Goal: Information Seeking & Learning: Learn about a topic

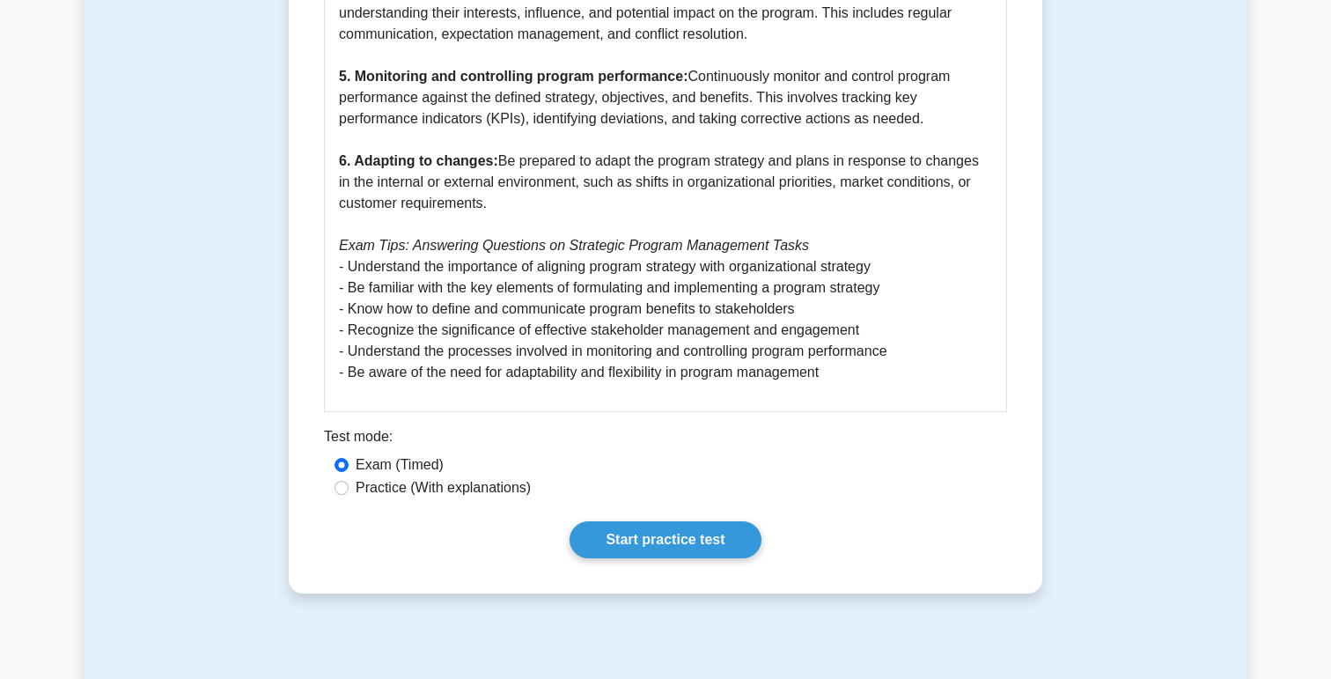
scroll to position [1294, 0]
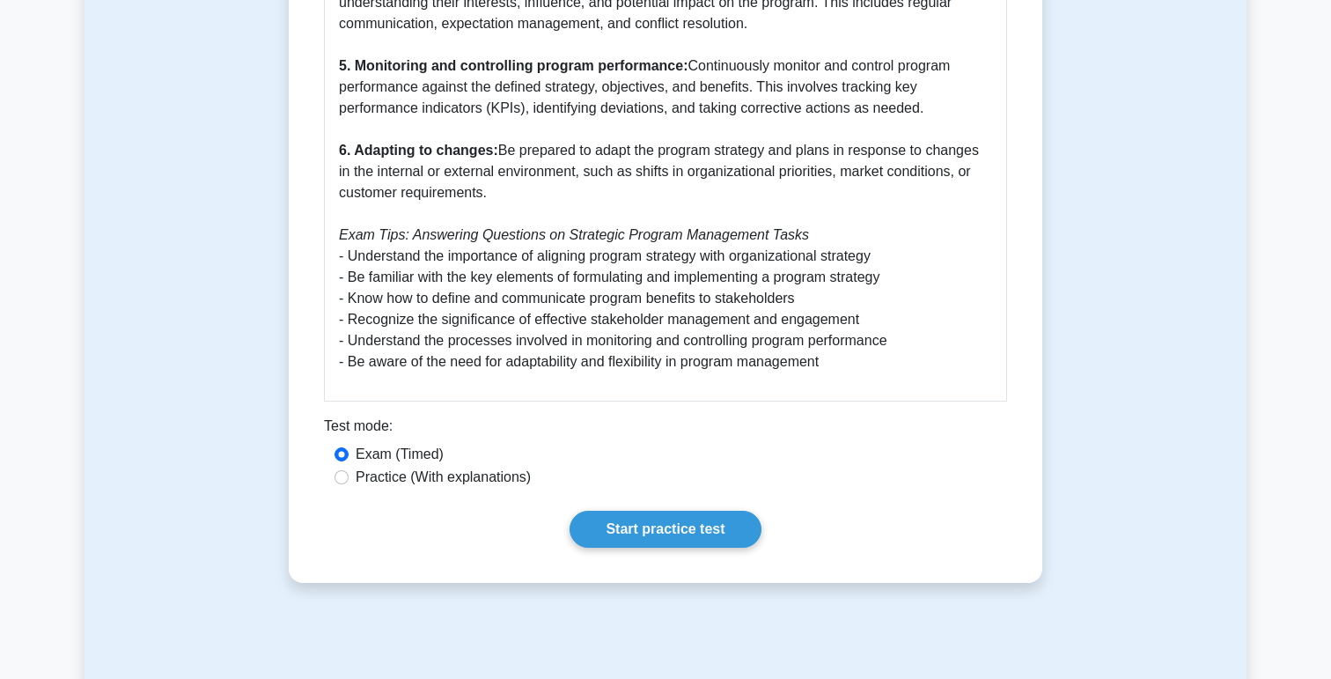
click at [511, 483] on label "Practice (With explanations)" at bounding box center [443, 477] width 175 height 21
click at [349, 483] on input "Practice (With explanations)" at bounding box center [342, 477] width 14 height 14
radio input "true"
click at [639, 515] on link "Start practice test" at bounding box center [665, 529] width 191 height 37
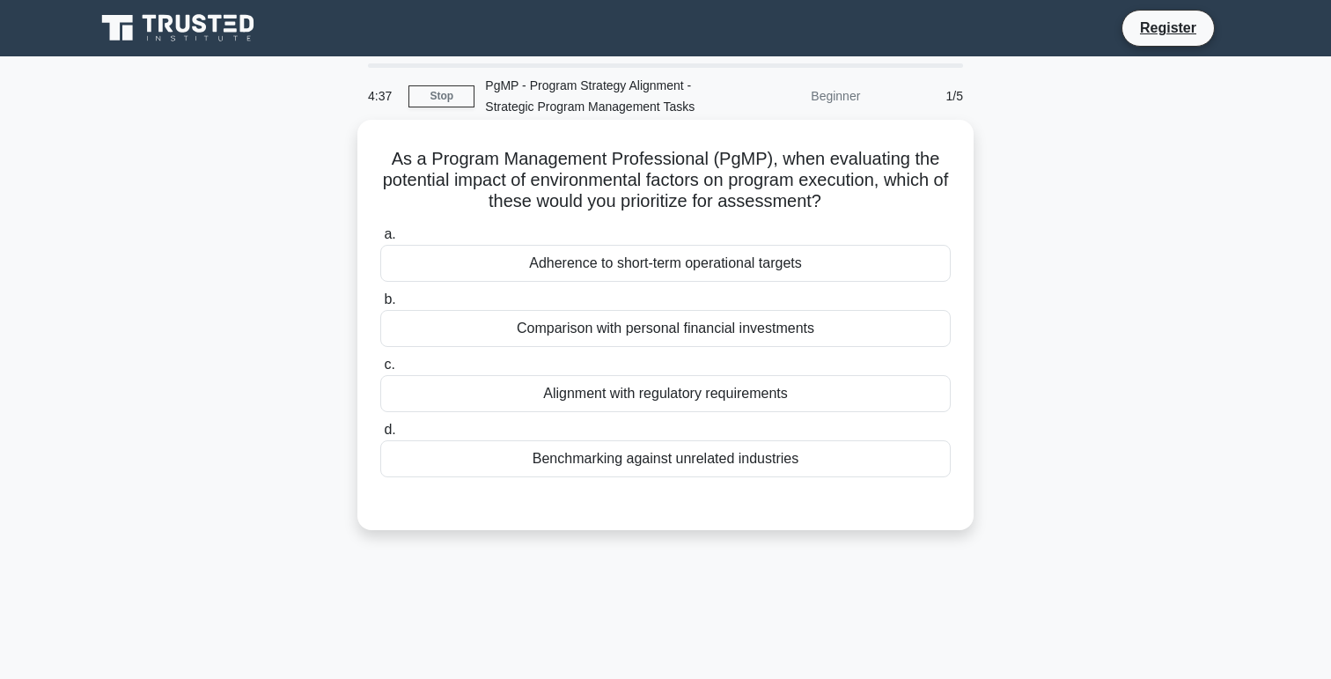
click at [654, 401] on div "Alignment with regulatory requirements" at bounding box center [665, 393] width 571 height 37
click at [380, 371] on input "c. Alignment with regulatory requirements" at bounding box center [380, 364] width 0 height 11
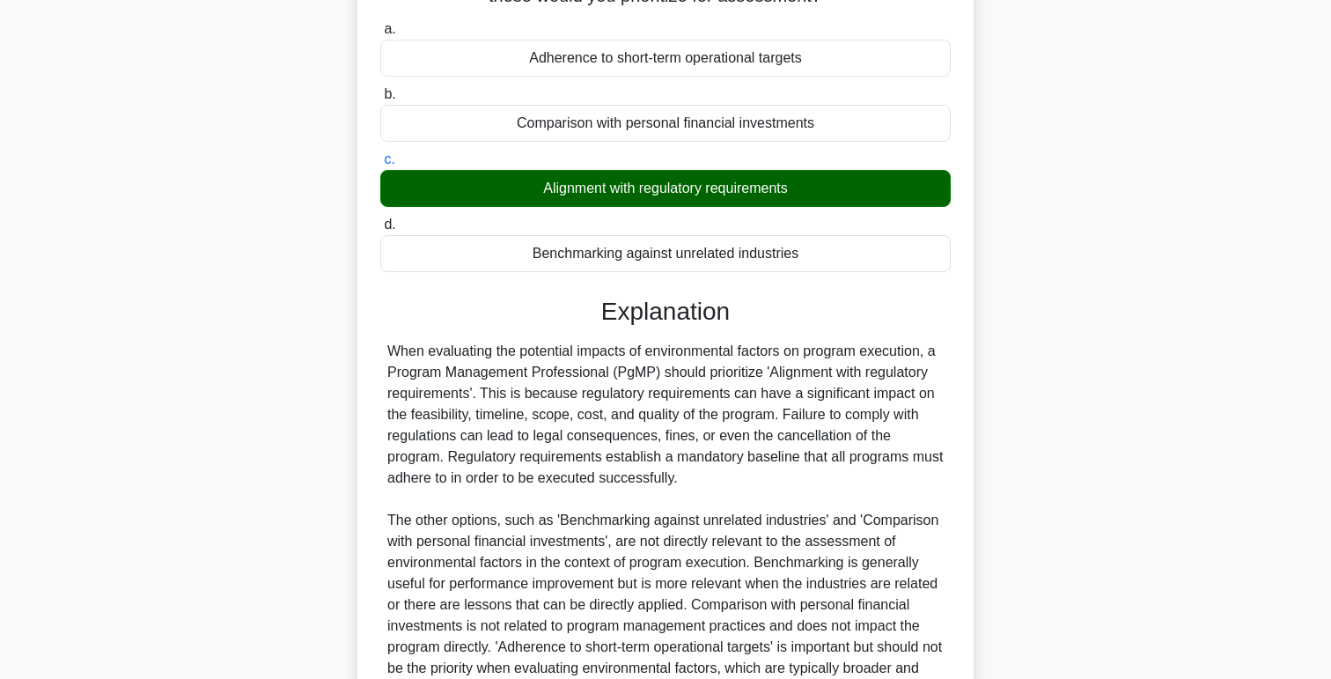
scroll to position [206, 0]
click at [645, 247] on div "Benchmarking against unrelated industries" at bounding box center [665, 252] width 571 height 37
click at [380, 230] on input "d. Benchmarking against unrelated industries" at bounding box center [380, 223] width 0 height 11
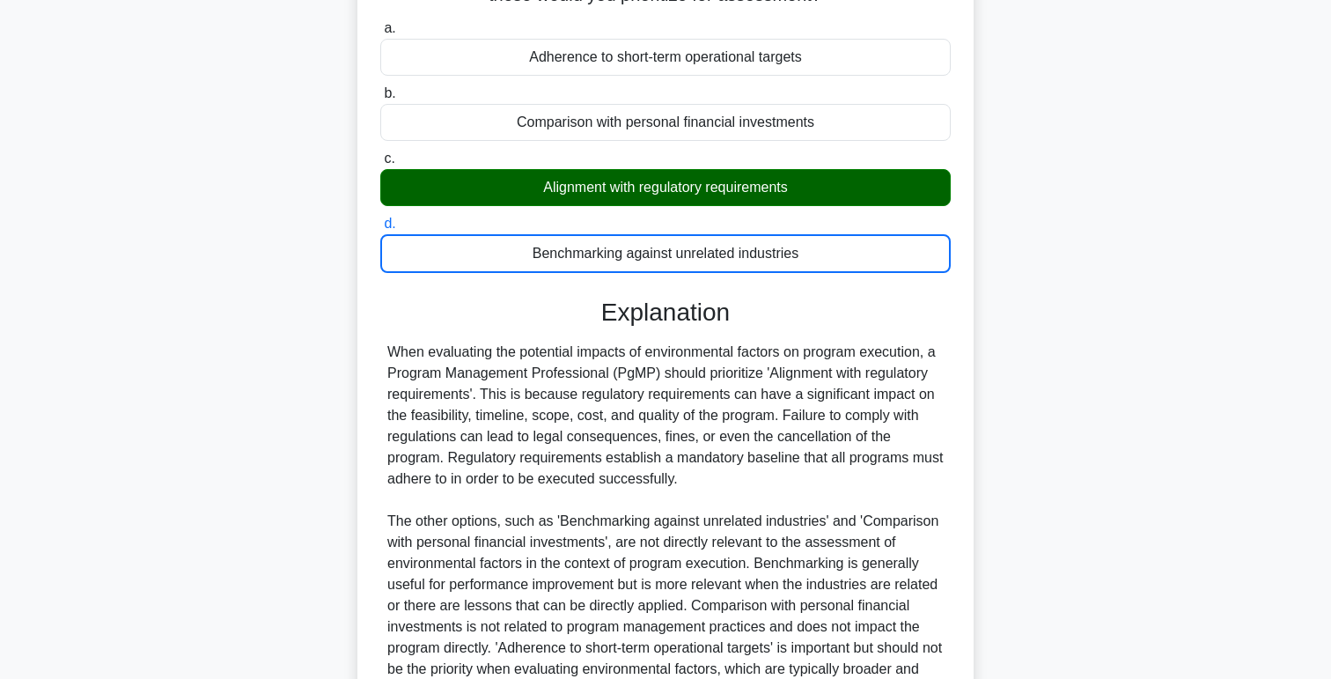
click at [643, 257] on div "Benchmarking against unrelated industries" at bounding box center [665, 253] width 571 height 39
click at [380, 230] on input "d. Benchmarking against unrelated industries" at bounding box center [380, 223] width 0 height 11
click at [643, 257] on div "Benchmarking against unrelated industries" at bounding box center [665, 253] width 571 height 39
click at [380, 230] on input "d. Benchmarking against unrelated industries" at bounding box center [380, 223] width 0 height 11
click at [643, 188] on div "Alignment with regulatory requirements" at bounding box center [665, 187] width 571 height 37
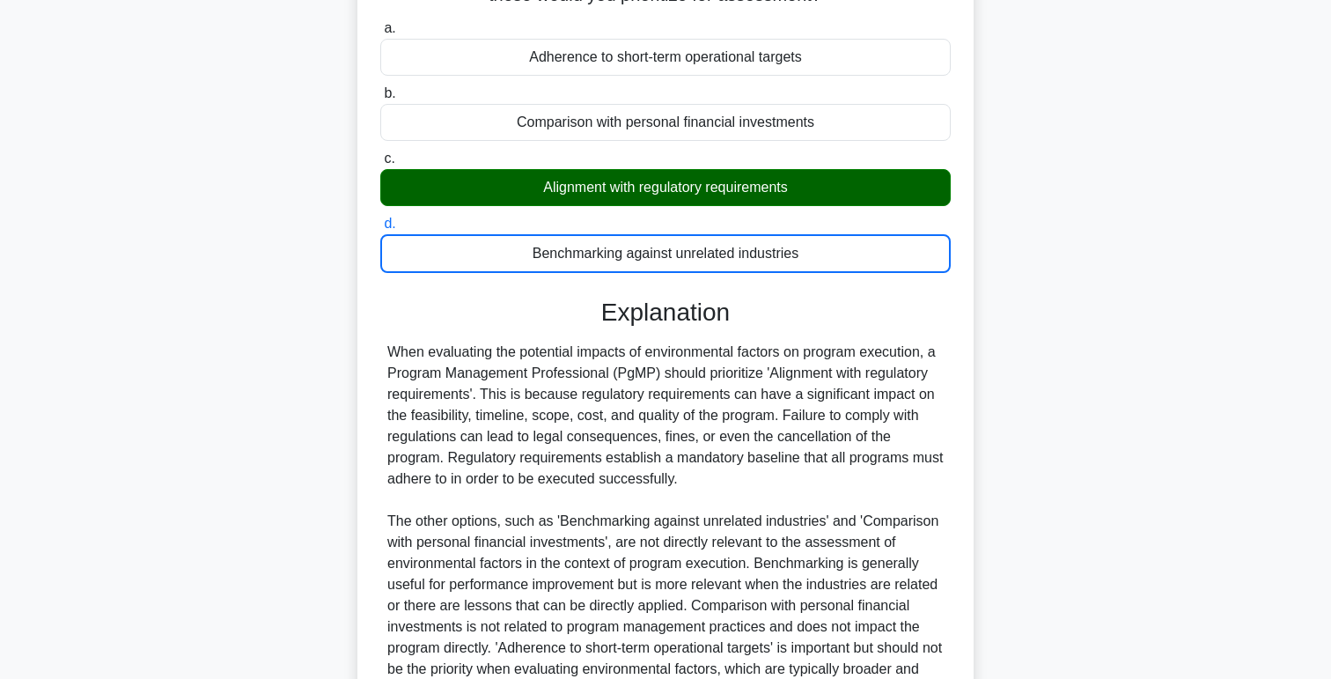
click at [380, 165] on input "c. Alignment with regulatory requirements" at bounding box center [380, 158] width 0 height 11
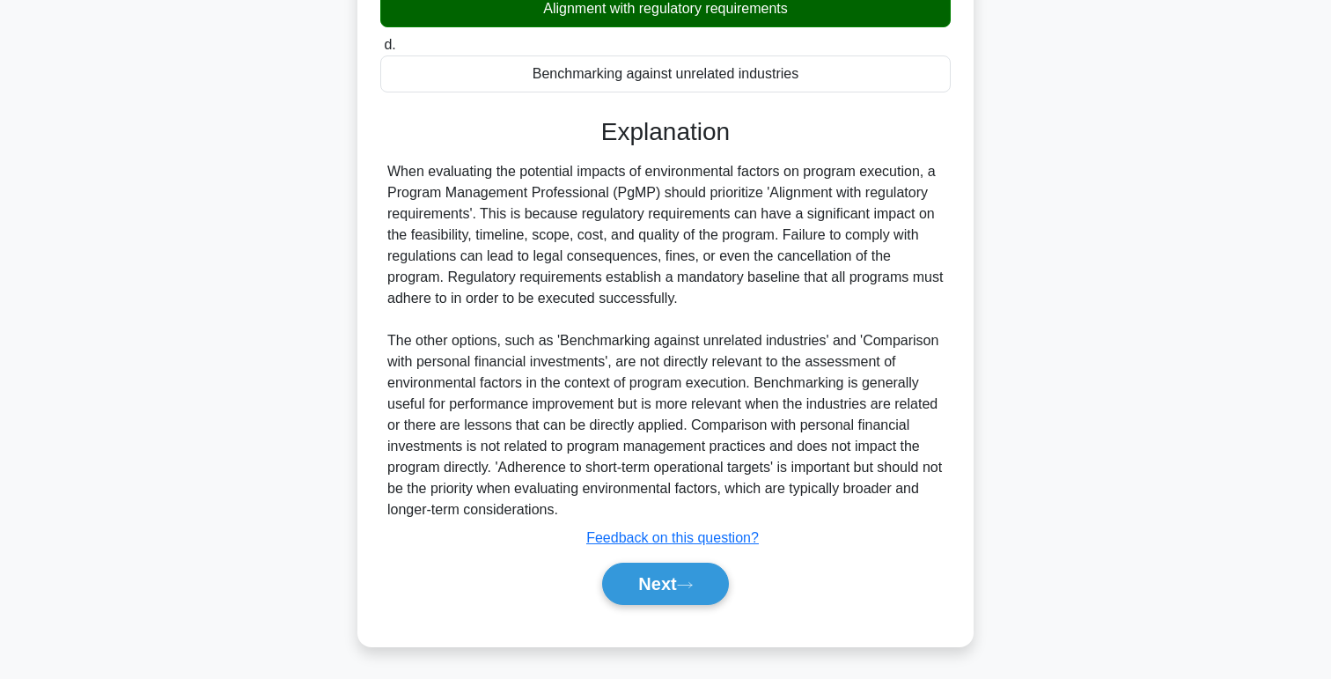
scroll to position [386, 0]
click at [680, 570] on button "Next" at bounding box center [665, 583] width 126 height 42
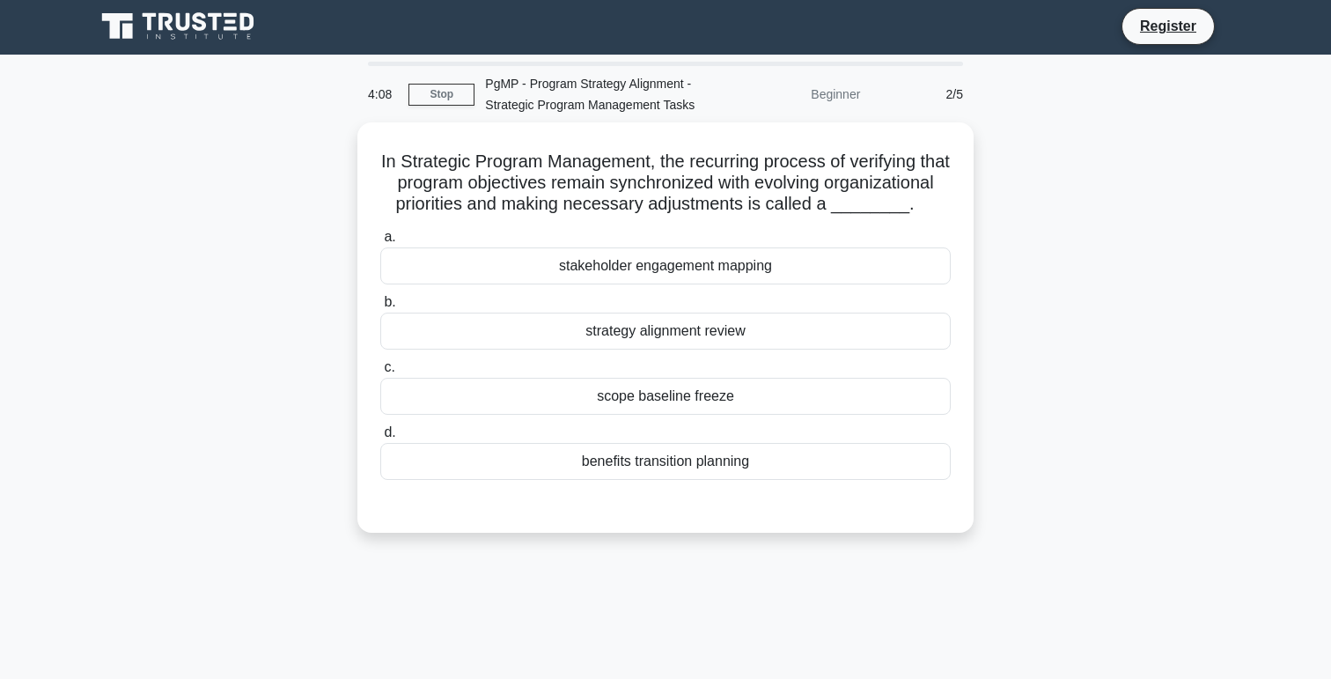
scroll to position [0, 0]
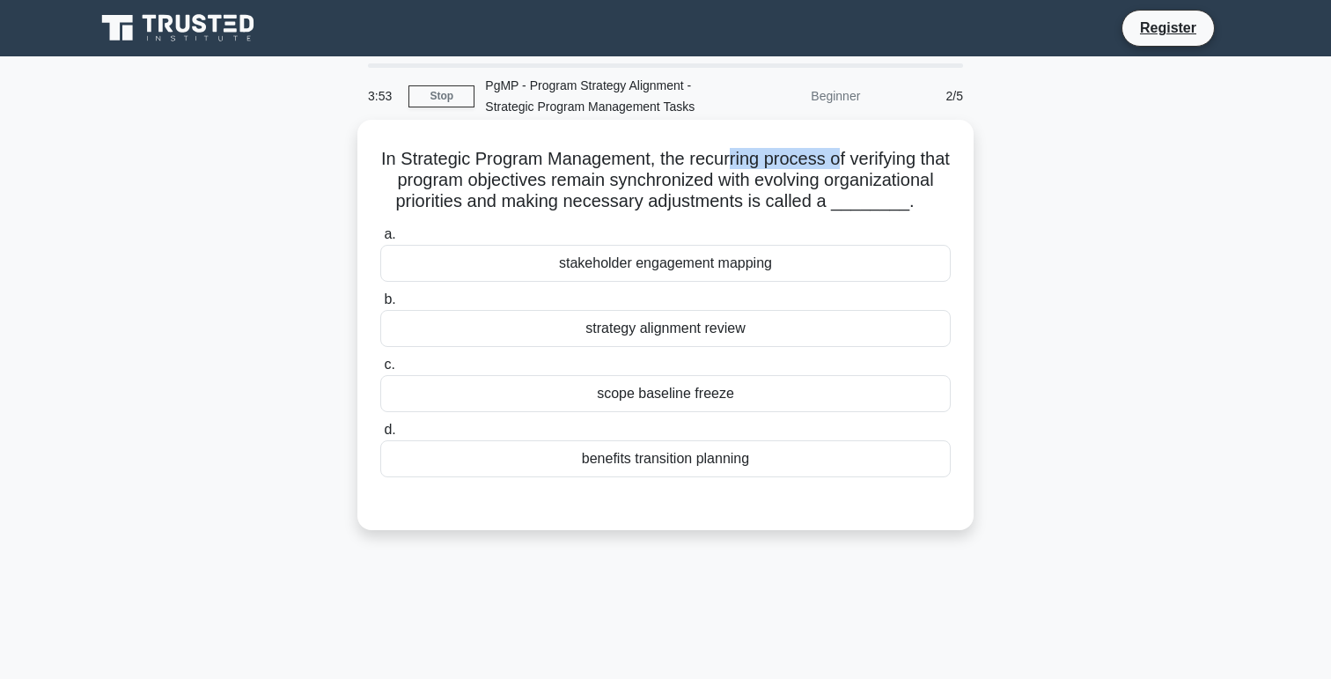
drag, startPoint x: 726, startPoint y: 153, endPoint x: 837, endPoint y: 153, distance: 111.0
click at [838, 153] on h5 "In Strategic Program Management, the recurring process of verifying that progra…" at bounding box center [666, 180] width 574 height 65
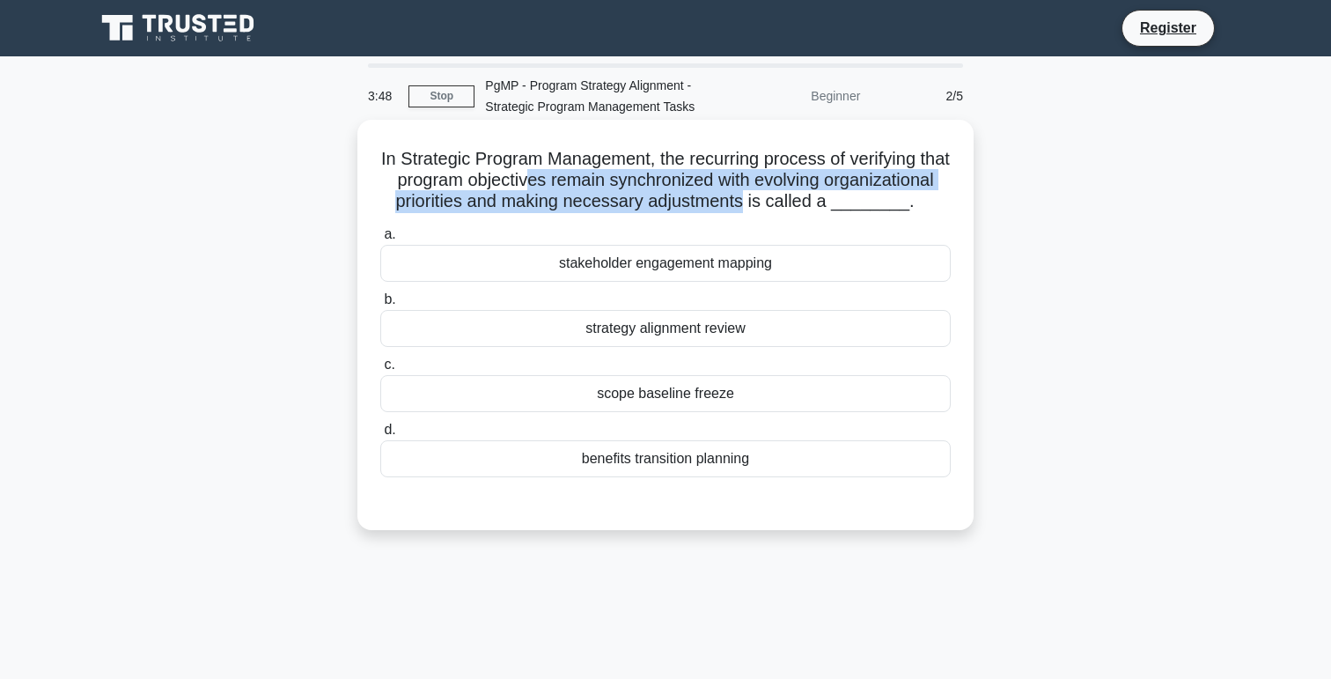
drag, startPoint x: 528, startPoint y: 186, endPoint x: 741, endPoint y: 193, distance: 213.2
click at [741, 193] on h5 "In Strategic Program Management, the recurring process of verifying that progra…" at bounding box center [666, 180] width 574 height 65
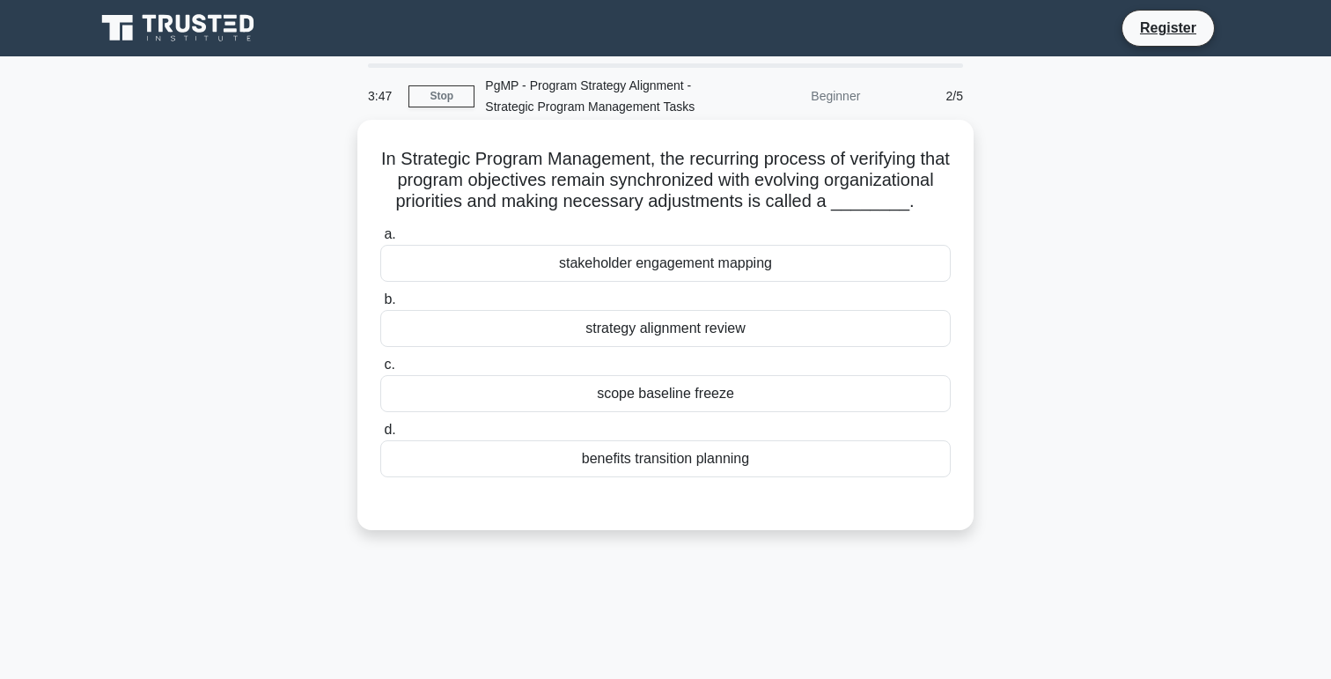
click at [712, 195] on h5 "In Strategic Program Management, the recurring process of verifying that progra…" at bounding box center [666, 180] width 574 height 65
drag, startPoint x: 504, startPoint y: 188, endPoint x: 719, endPoint y: 179, distance: 215.9
click at [719, 179] on h5 "In Strategic Program Management, the recurring process of verifying that progra…" at bounding box center [666, 180] width 574 height 65
click at [689, 331] on div "strategy alignment review" at bounding box center [665, 328] width 571 height 37
click at [380, 306] on input "b. strategy alignment review" at bounding box center [380, 299] width 0 height 11
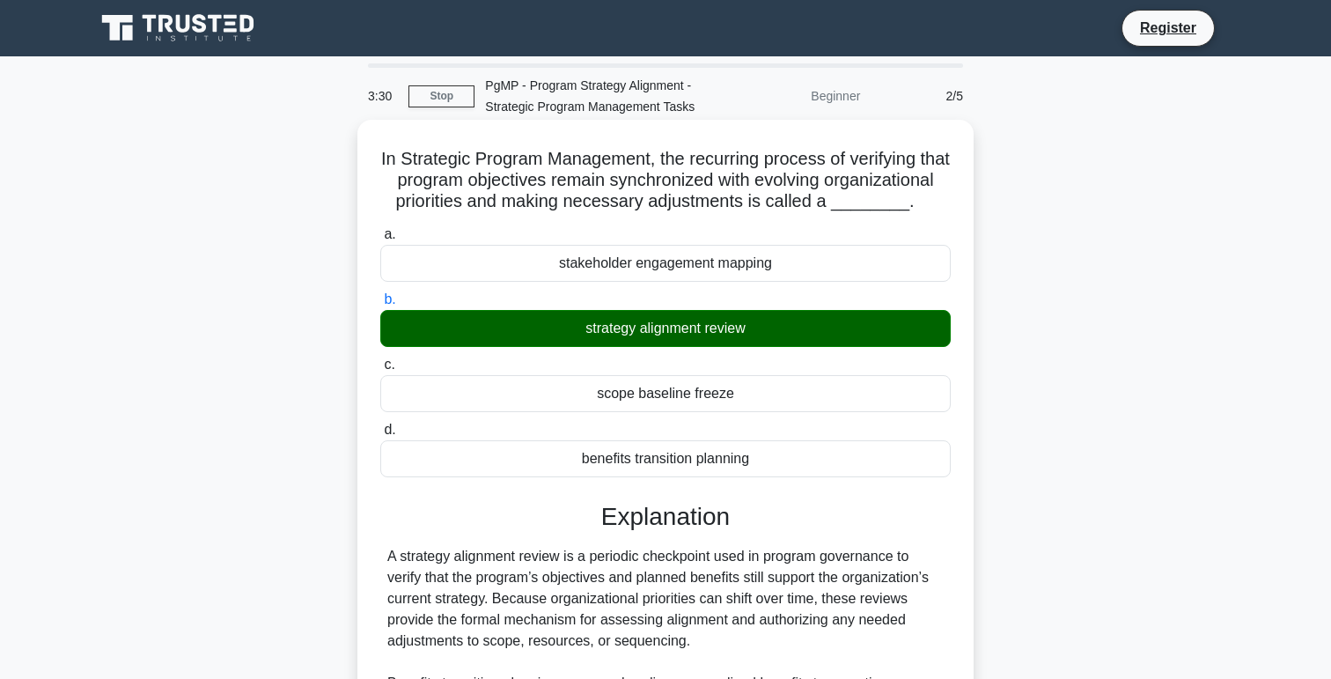
click at [693, 327] on div "strategy alignment review" at bounding box center [665, 328] width 571 height 37
click at [380, 306] on input "b. strategy alignment review" at bounding box center [380, 299] width 0 height 11
click at [691, 382] on div "scope baseline freeze" at bounding box center [665, 393] width 571 height 37
click at [380, 371] on input "c. scope baseline freeze" at bounding box center [380, 364] width 0 height 11
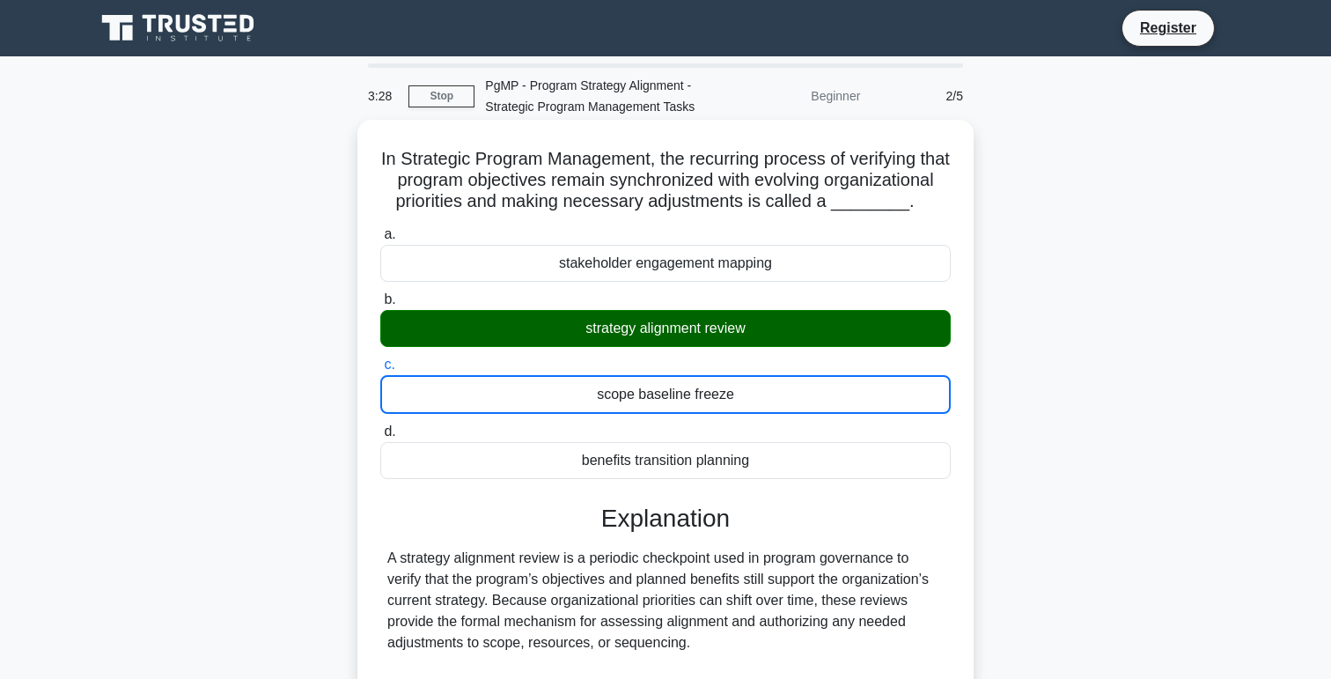
click at [689, 399] on div "scope baseline freeze" at bounding box center [665, 394] width 571 height 39
click at [380, 371] on input "c. scope baseline freeze" at bounding box center [380, 364] width 0 height 11
click at [689, 399] on div "scope baseline freeze" at bounding box center [665, 394] width 571 height 39
click at [380, 371] on input "c. scope baseline freeze" at bounding box center [380, 364] width 0 height 11
click at [680, 275] on div "stakeholder engagement mapping" at bounding box center [665, 263] width 571 height 37
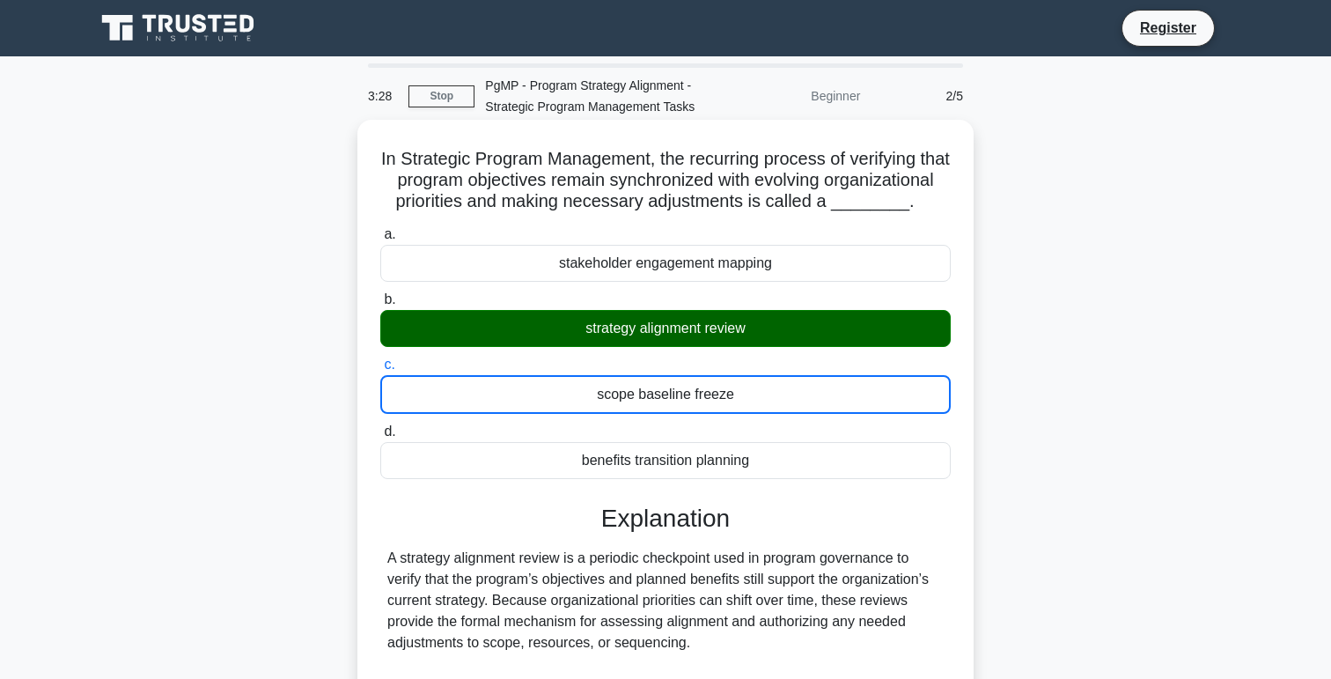
click at [380, 240] on input "a. stakeholder engagement mapping" at bounding box center [380, 234] width 0 height 11
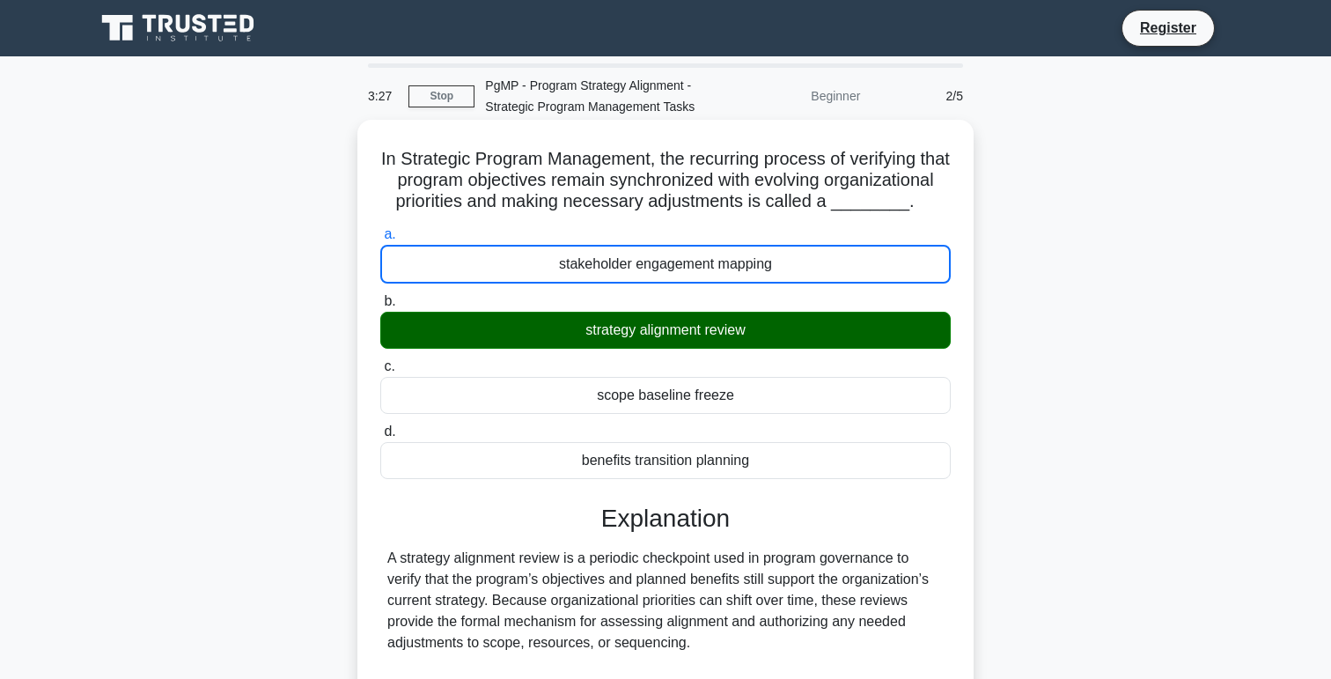
click at [674, 339] on div "strategy alignment review" at bounding box center [665, 330] width 571 height 37
click at [380, 307] on input "b. strategy alignment review" at bounding box center [380, 301] width 0 height 11
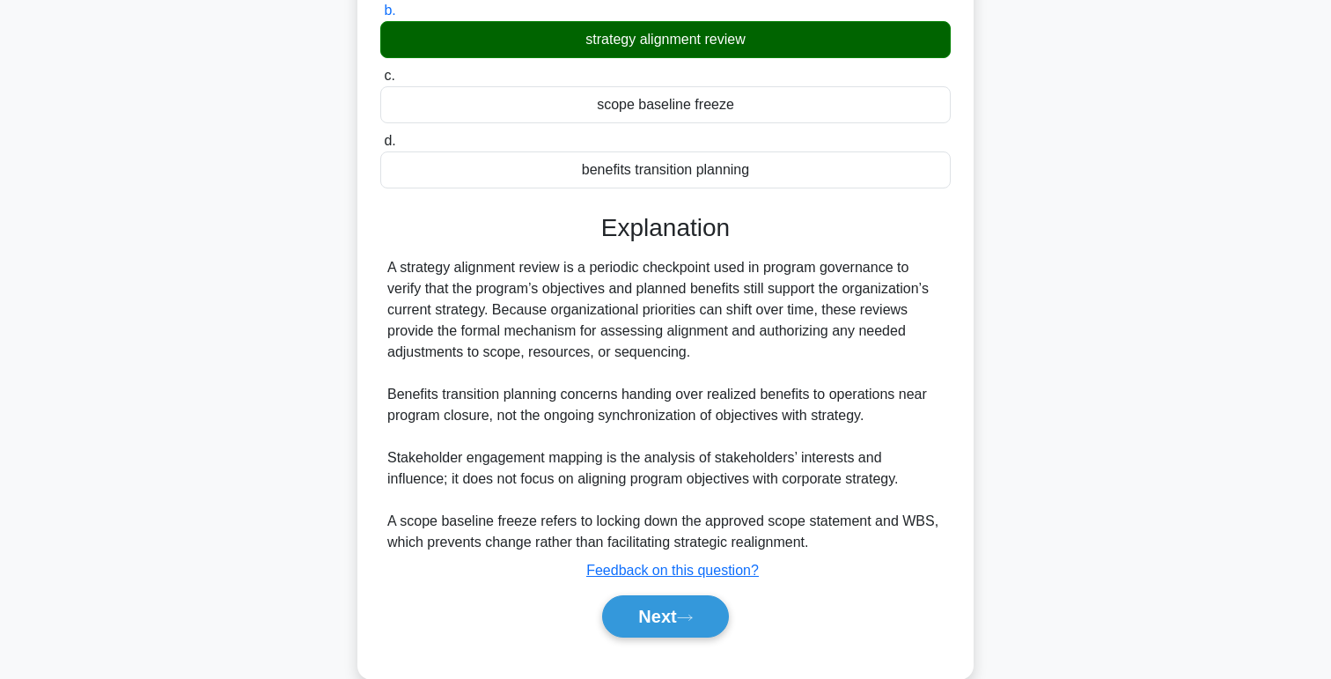
scroll to position [322, 0]
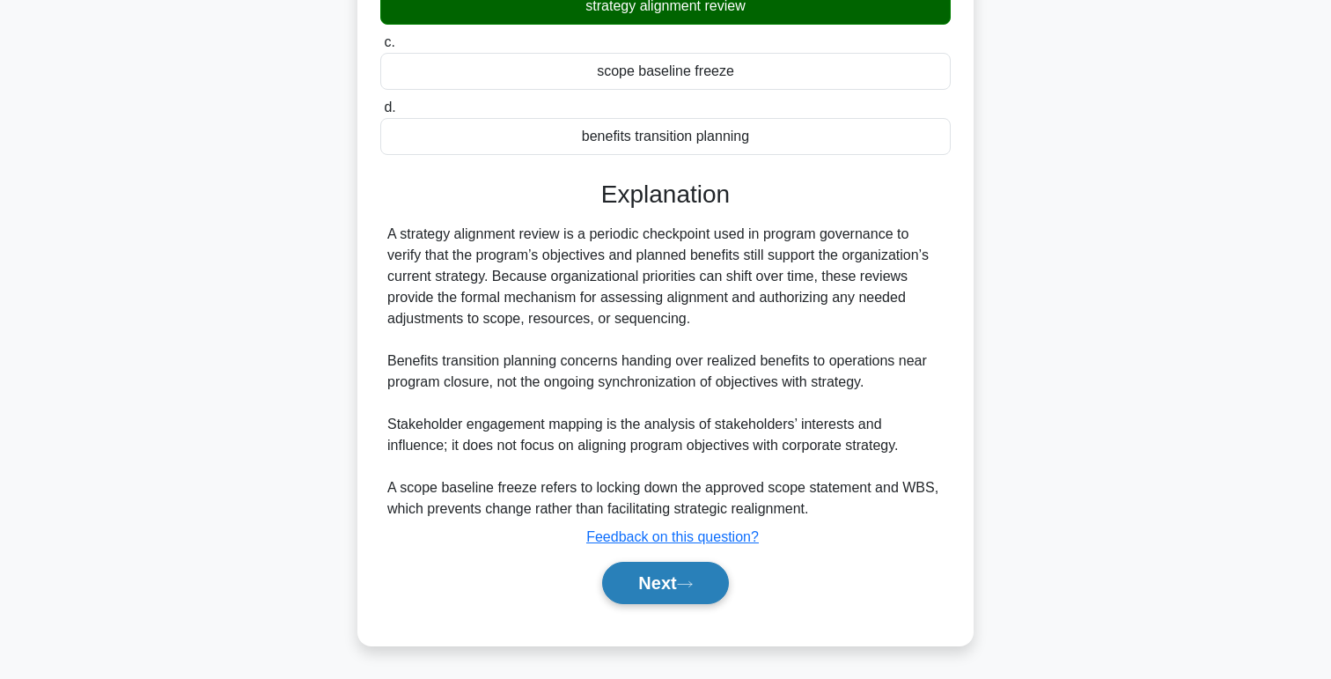
click at [662, 580] on button "Next" at bounding box center [665, 583] width 126 height 42
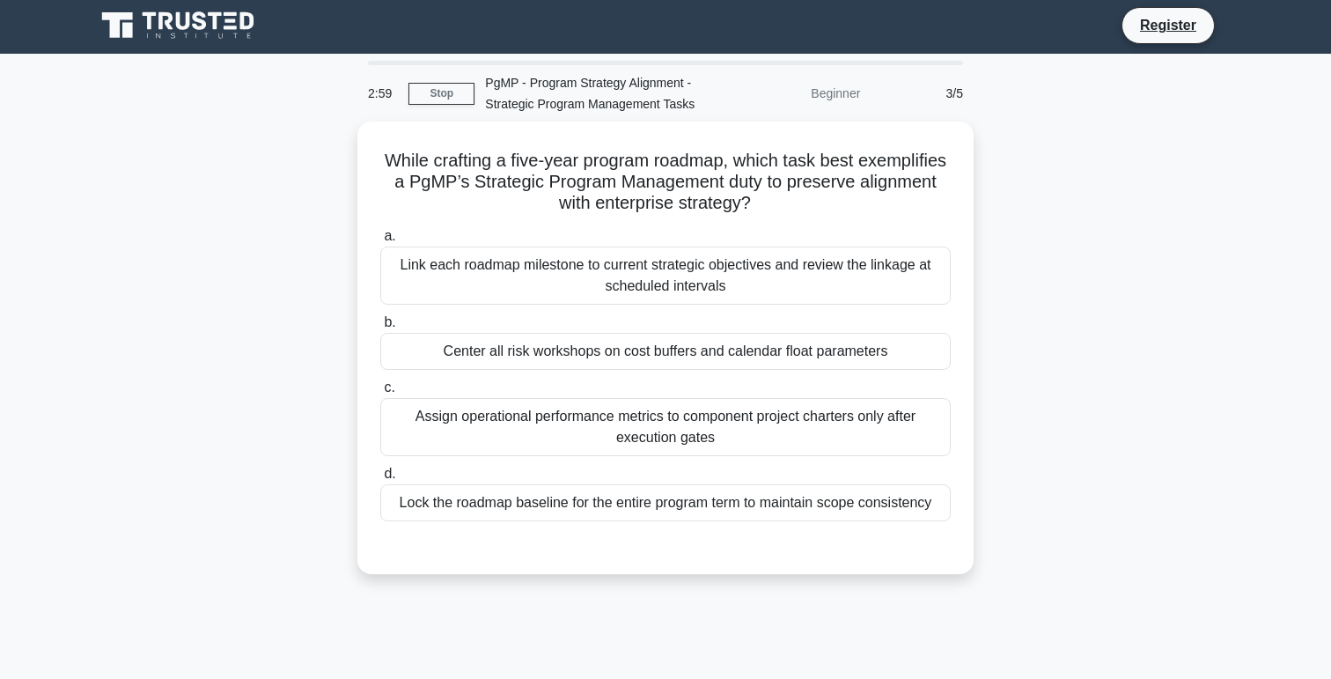
scroll to position [11, 0]
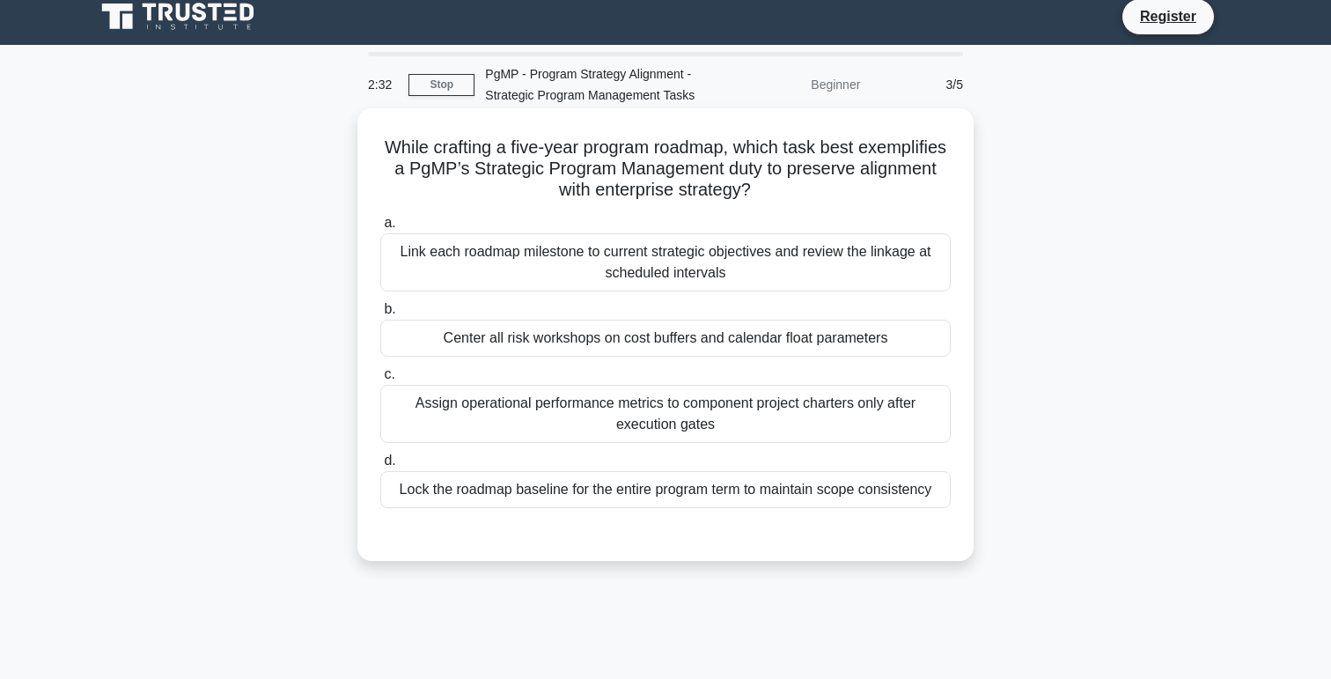
click at [601, 486] on div "Lock the roadmap baseline for the entire program term to maintain scope consist…" at bounding box center [665, 489] width 571 height 37
click at [380, 467] on input "d. Lock the roadmap baseline for the entire program term to maintain scope cons…" at bounding box center [380, 460] width 0 height 11
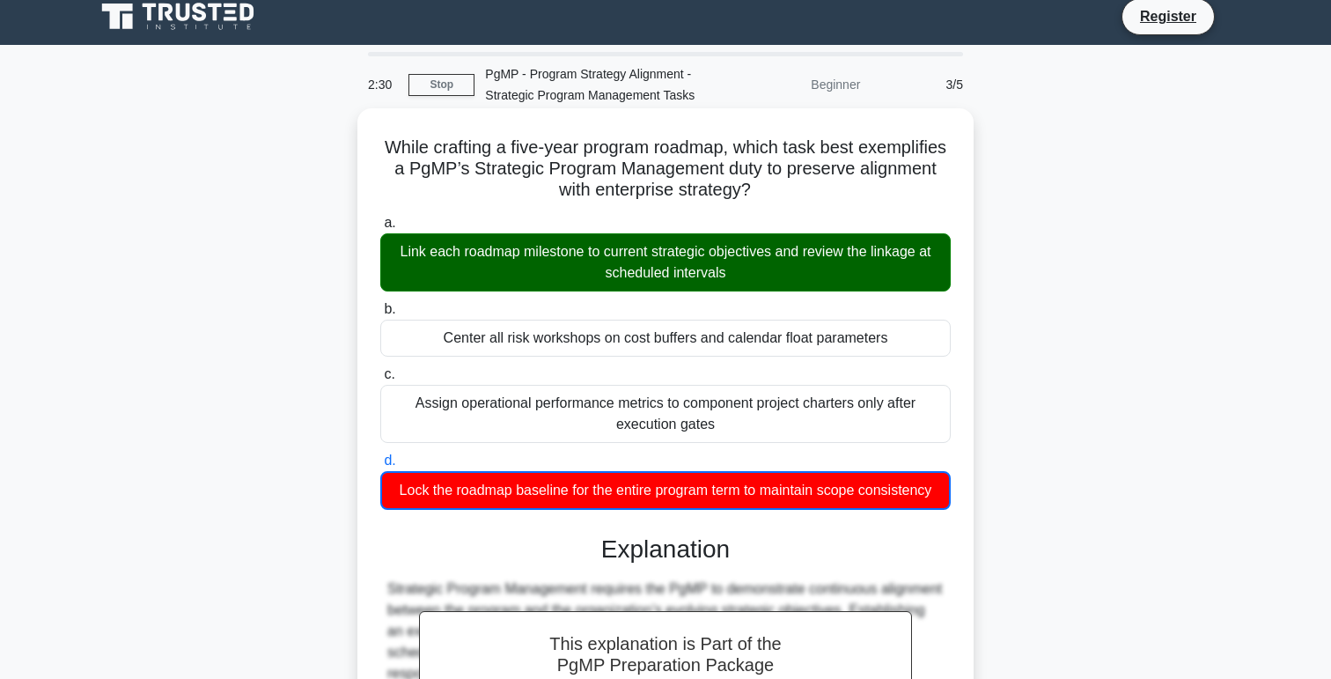
click at [582, 262] on div "Link each roadmap milestone to current strategic objectives and review the link…" at bounding box center [665, 262] width 571 height 58
click at [380, 229] on input "a. Link each roadmap milestone to current strategic objectives and review the l…" at bounding box center [380, 223] width 0 height 11
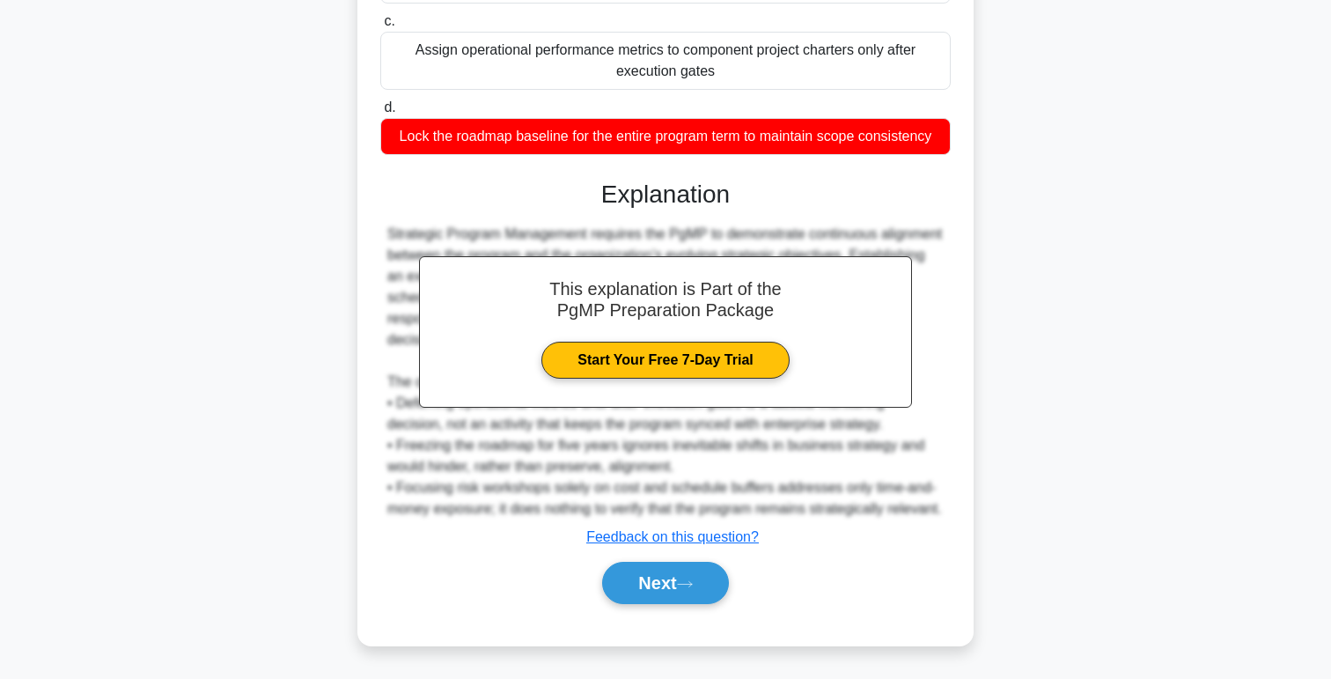
scroll to position [386, 0]
click at [638, 586] on button "Next" at bounding box center [665, 583] width 126 height 42
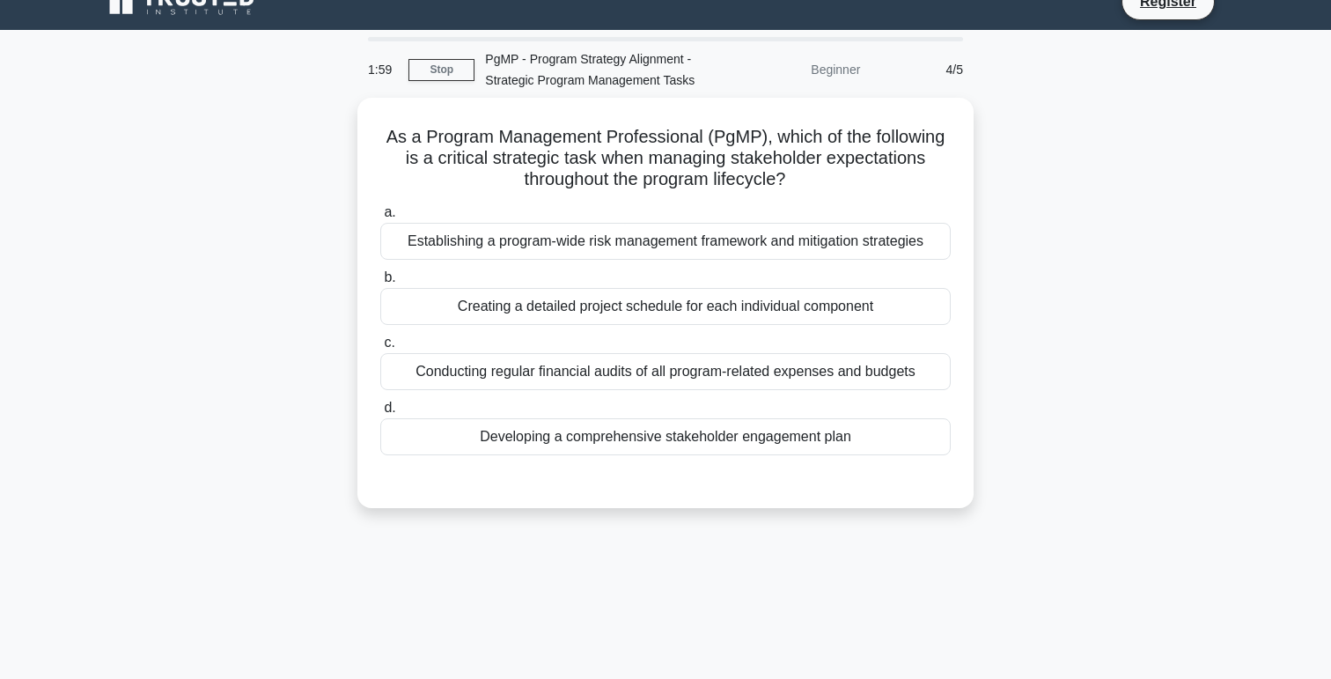
scroll to position [28, 0]
